Goal: Find specific page/section: Find specific page/section

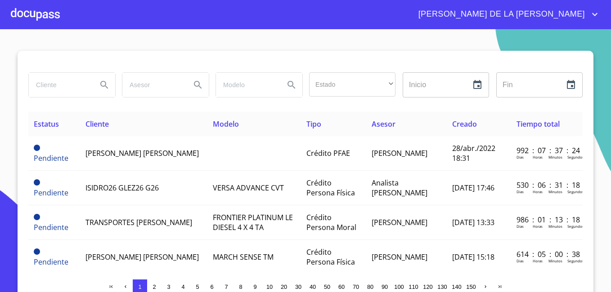
click at [69, 86] on input "search" at bounding box center [59, 85] width 61 height 24
type input "QUIROZ AGUAYO"
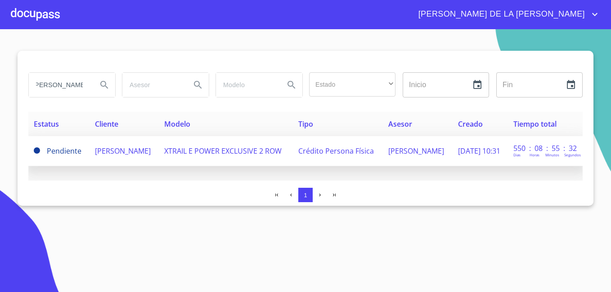
scroll to position [0, 0]
click at [120, 148] on span "ILEANA QUIROZ AGUAYO" at bounding box center [123, 151] width 56 height 10
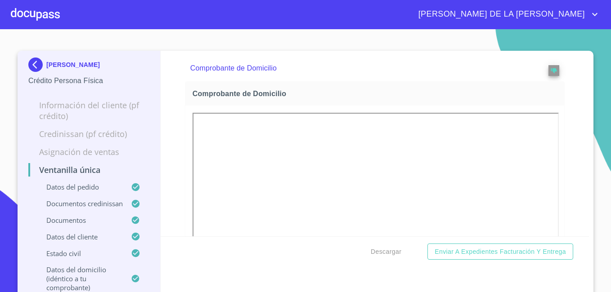
scroll to position [1201, 0]
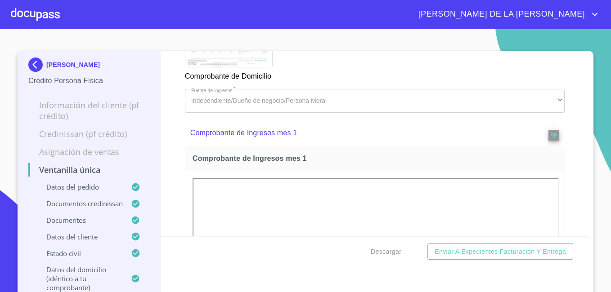
click at [23, 63] on div "ILEANA QUIROZ AGUAYO Crédito Persona Física Información del cliente (PF crédito…" at bounding box center [89, 175] width 143 height 249
click at [31, 62] on img at bounding box center [37, 65] width 18 height 14
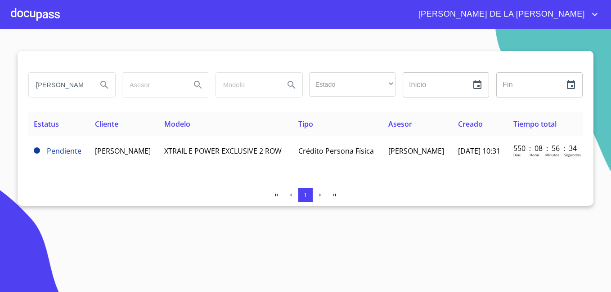
drag, startPoint x: 86, startPoint y: 84, endPoint x: -2, endPoint y: 71, distance: 88.6
click at [0, 71] on html "MARÍA DE LA LUZ QUIROZ AGUAYO Estado ​ ​ Inicio ​ Fin ​ Estatus Cliente Modelo …" at bounding box center [305, 146] width 611 height 292
type input "VALENZUELA GARCIA"
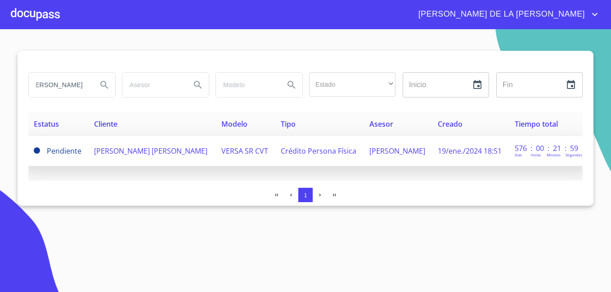
scroll to position [0, 0]
click at [146, 149] on span "LUCINA DOLORES VALENZUELA GARCIA" at bounding box center [150, 151] width 113 height 10
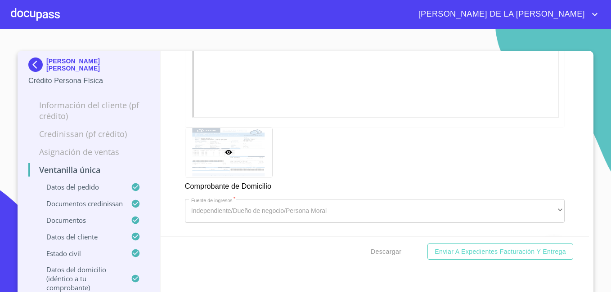
scroll to position [1067, 0]
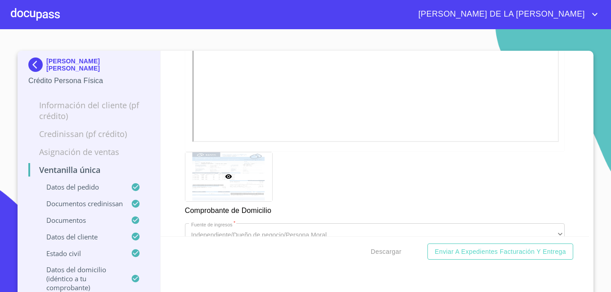
click at [31, 64] on img at bounding box center [37, 65] width 18 height 14
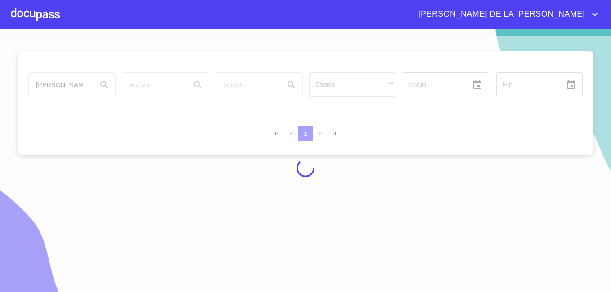
click at [80, 85] on div at bounding box center [305, 167] width 611 height 263
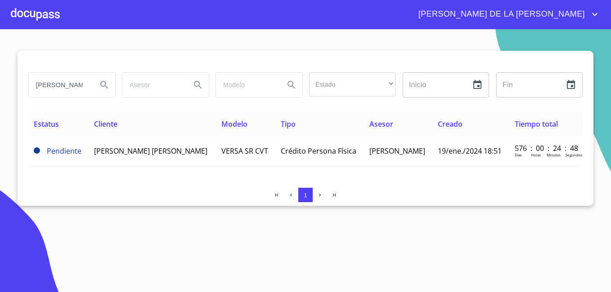
drag, startPoint x: 80, startPoint y: 85, endPoint x: 0, endPoint y: 82, distance: 80.6
click at [0, 82] on html "MARÍA DE LA LUZ VALENZUELA GARCIA Estado ​ ​ Inicio ​ Fin ​ Estatus Cliente Mod…" at bounding box center [305, 146] width 611 height 292
type input "ARCIA"
drag, startPoint x: 62, startPoint y: 84, endPoint x: 0, endPoint y: 69, distance: 63.3
click at [0, 69] on html "MARÍA DE LA LUZ ARCIA Estado ​ ​ Inicio ​ Fin ​ Estatus Cliente Modelo Tipo Ase…" at bounding box center [305, 146] width 611 height 292
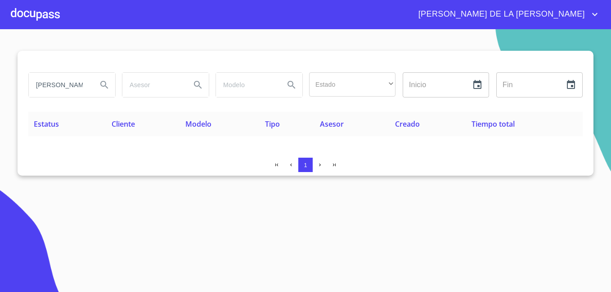
type input "BRACAMONTES"
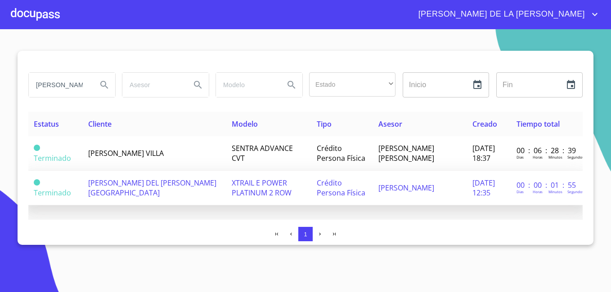
click at [156, 183] on span "REBECA DEL ROCIO AGRAZ BRACAMONTES" at bounding box center [152, 188] width 128 height 20
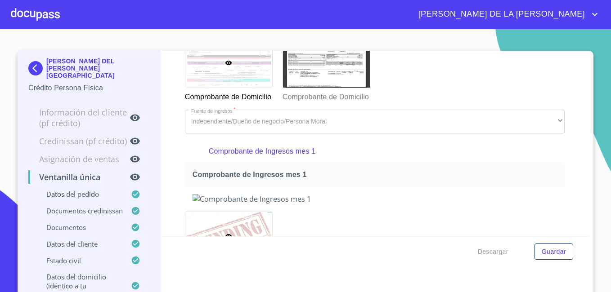
scroll to position [1169, 0]
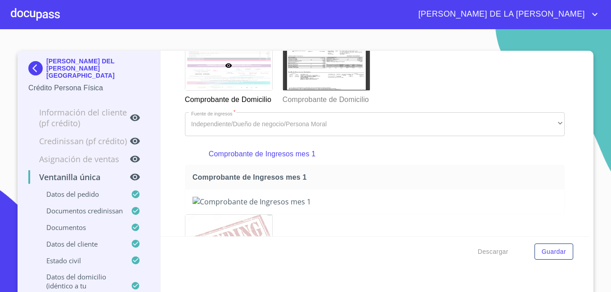
click at [31, 64] on img at bounding box center [37, 68] width 18 height 14
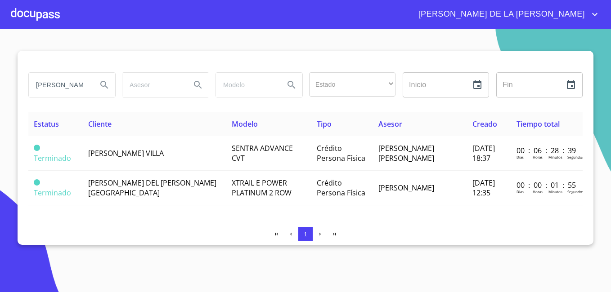
drag, startPoint x: 87, startPoint y: 85, endPoint x: -2, endPoint y: 58, distance: 92.9
click at [0, 58] on html "MARÍA DE LA LUZ BRACAMONTES Estado ​ ​ Inicio ​ Fin ​ Estatus Cliente Modelo Ti…" at bounding box center [305, 146] width 611 height 292
type input "DIAZ RODRIGUEZ"
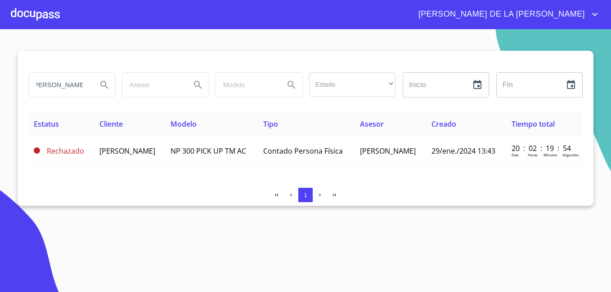
scroll to position [0, 0]
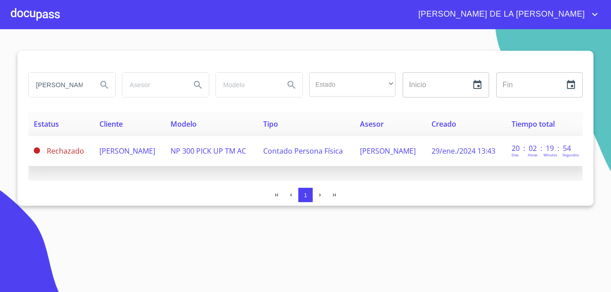
click at [129, 150] on span "JOSE DIAZ RODRIGUEZ" at bounding box center [127, 151] width 56 height 10
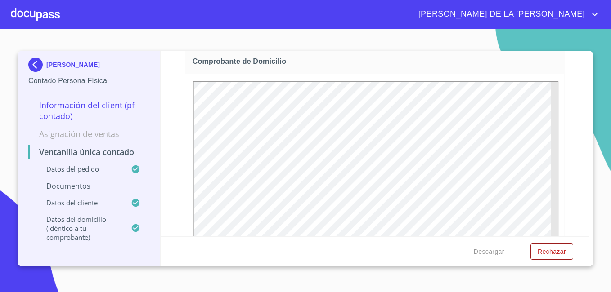
scroll to position [719, 0]
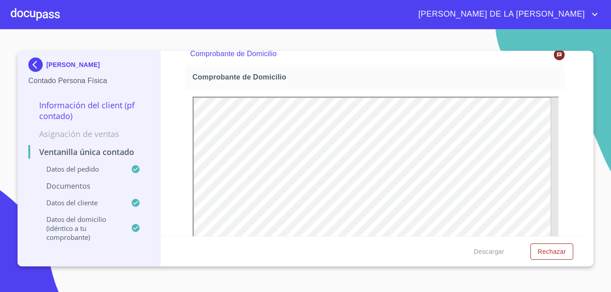
click at [38, 61] on img at bounding box center [37, 65] width 18 height 14
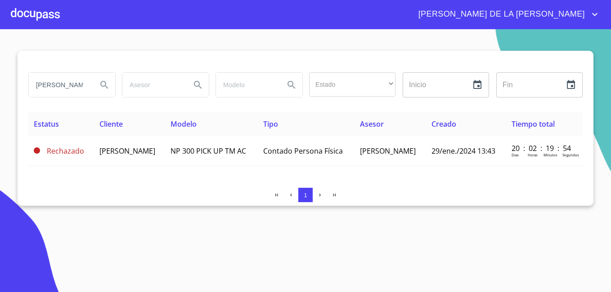
drag, startPoint x: 84, startPoint y: 89, endPoint x: -2, endPoint y: 69, distance: 88.1
click at [0, 69] on html "MARÍA DE LA LUZ DIAZ RODRIGUEZ Estado ​ ​ Inicio ​ Fin ​ Estatus Cliente Modelo…" at bounding box center [305, 146] width 611 height 292
type input "Z"
drag, startPoint x: 58, startPoint y: 86, endPoint x: -2, endPoint y: 71, distance: 62.2
click at [0, 71] on html "MARÍA DE LA LUZ Z Estado ​ ​ Inicio ​ Fin ​ Estatus Cliente Modelo Tipo Asesor …" at bounding box center [305, 146] width 611 height 292
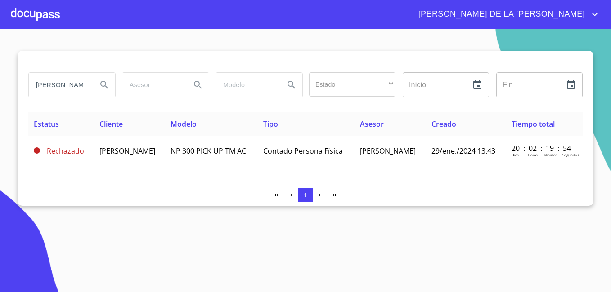
scroll to position [0, 4]
type input "SILVA CAMACHO"
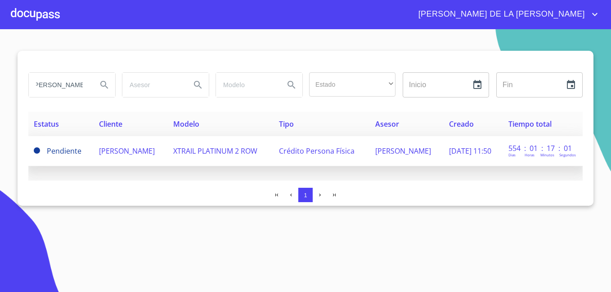
scroll to position [0, 0]
click at [117, 149] on span "[PERSON_NAME]" at bounding box center [127, 151] width 56 height 10
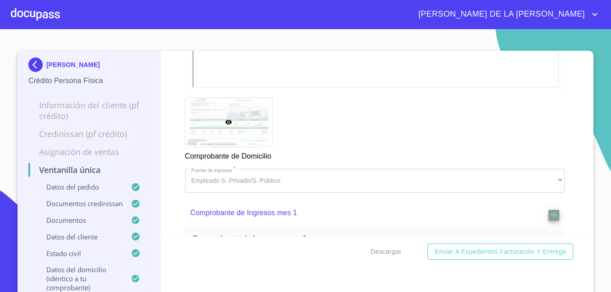
scroll to position [1124, 0]
